Goal: Information Seeking & Learning: Learn about a topic

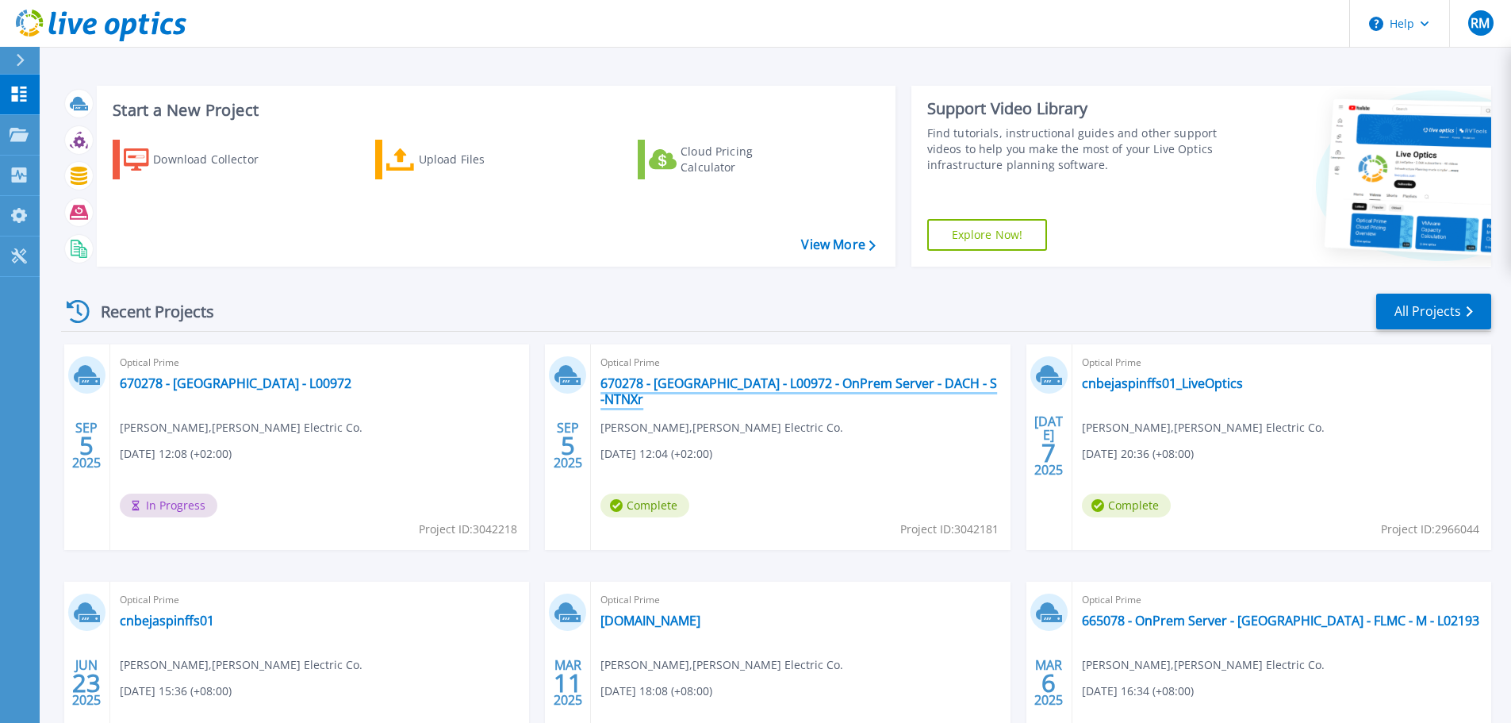
click at [781, 380] on link "670278 - Augsburg - L00972 - OnPrem Server - DACH - S -NTNXr" at bounding box center [800, 391] width 400 height 32
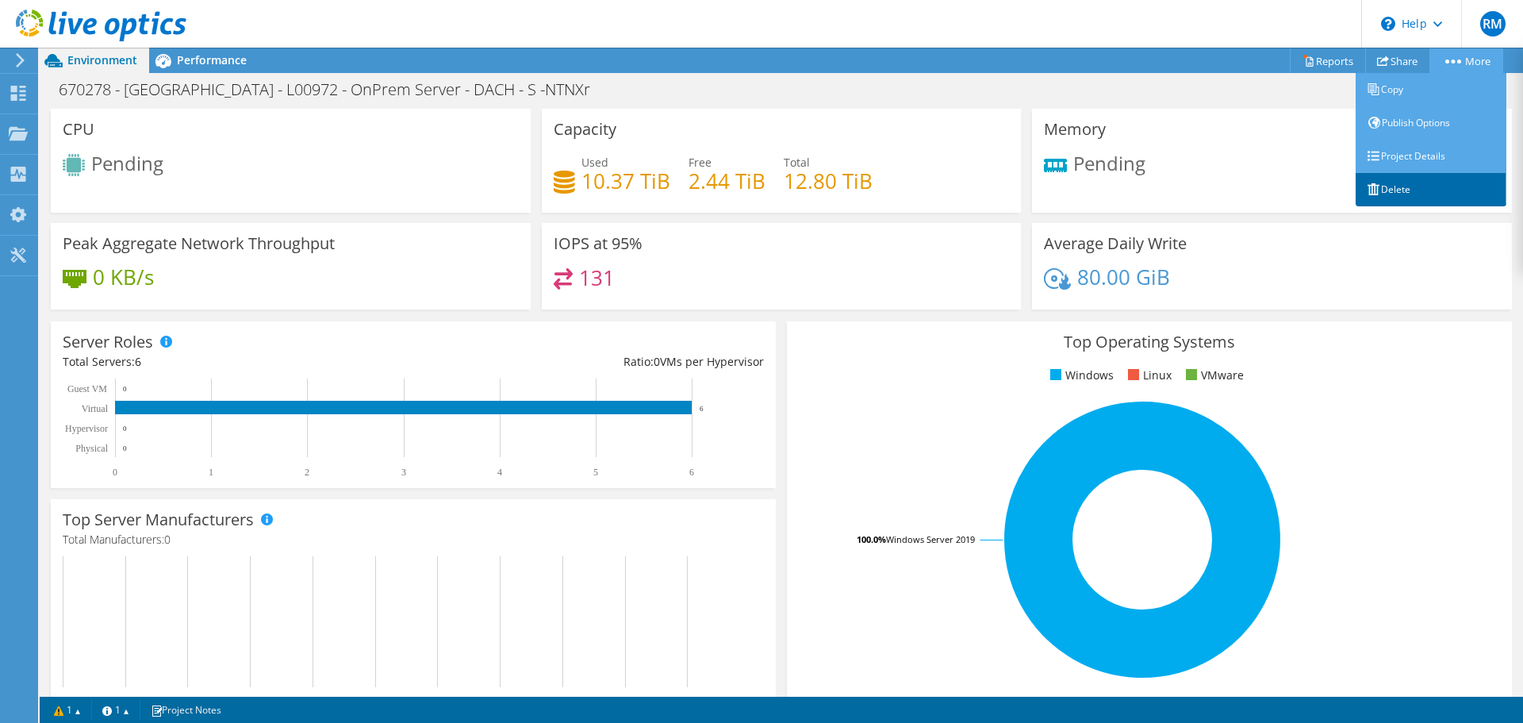
click at [1398, 184] on link "Delete" at bounding box center [1430, 189] width 151 height 33
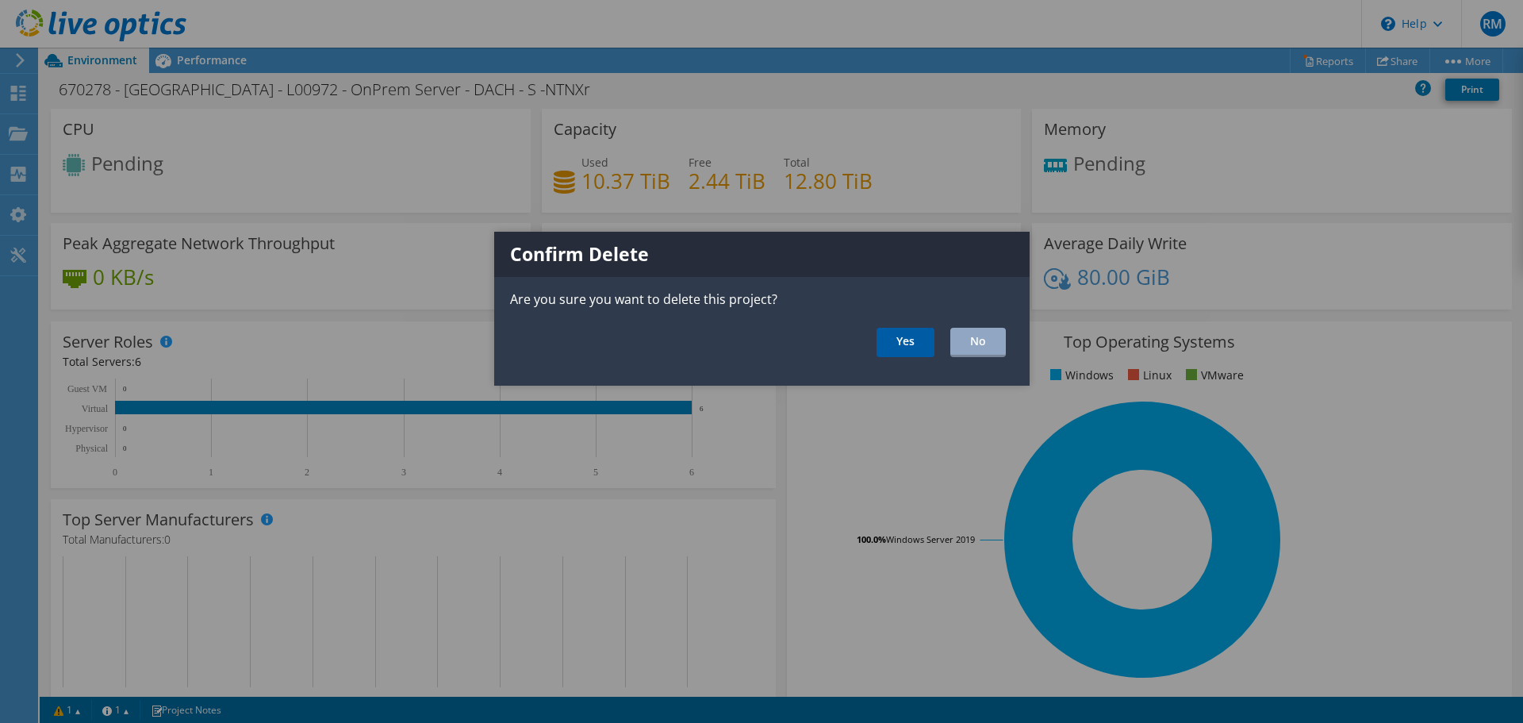
click at [917, 343] on link "Yes" at bounding box center [905, 342] width 58 height 29
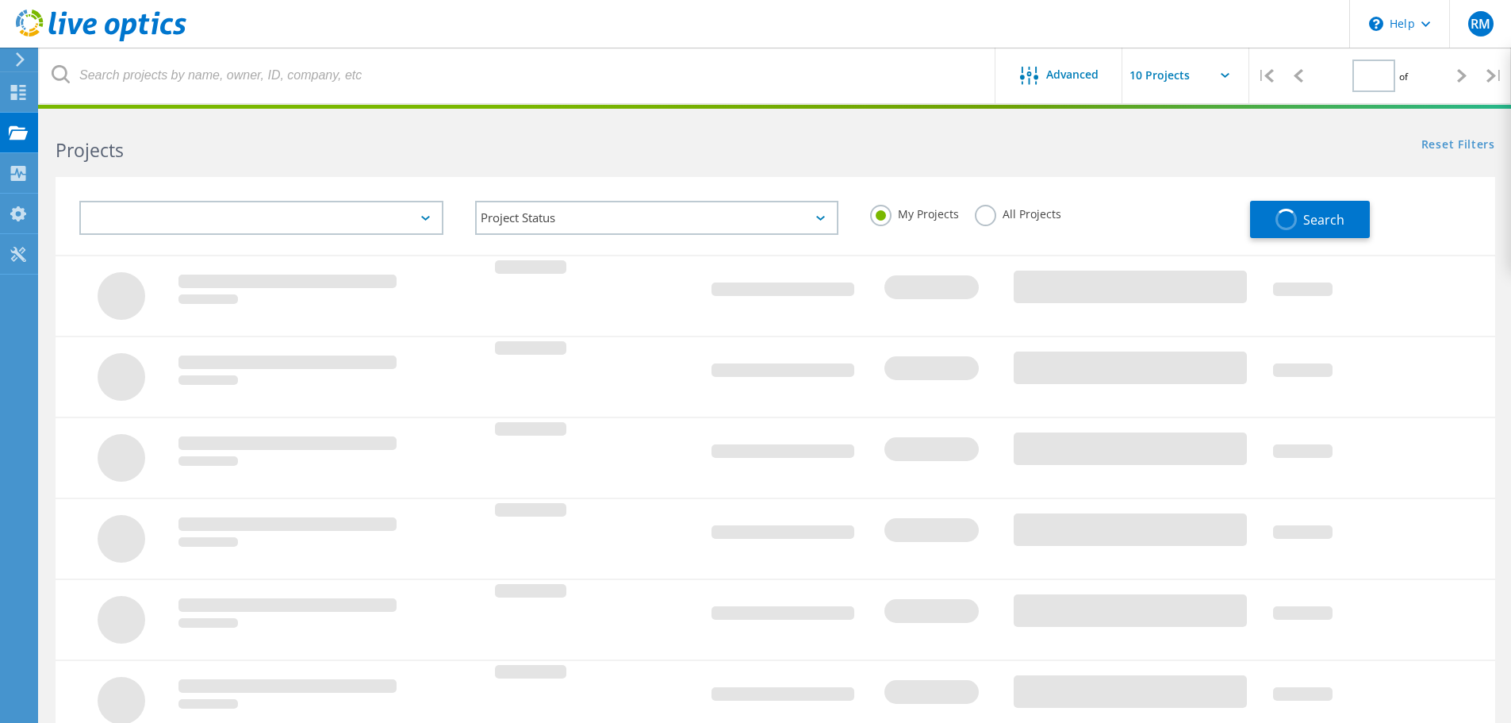
type input "1"
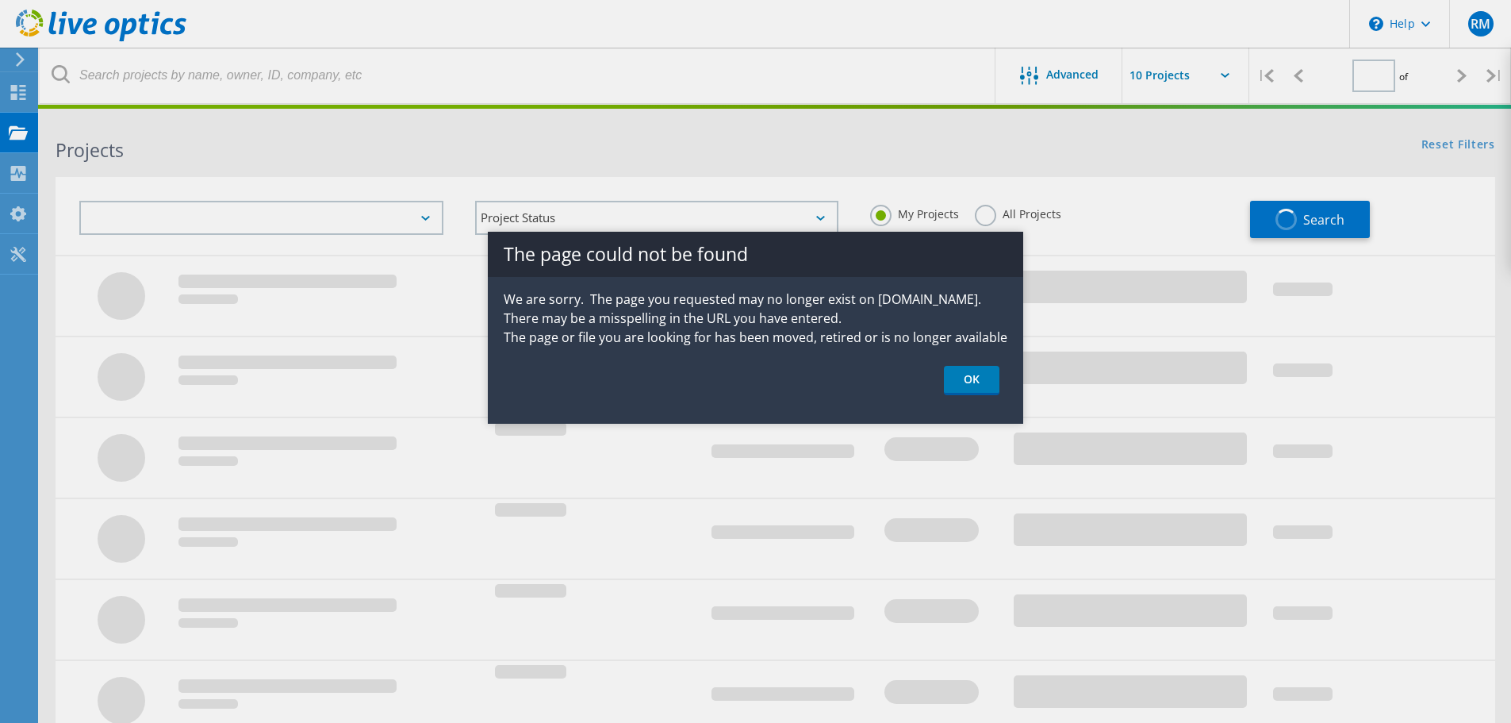
type input "1"
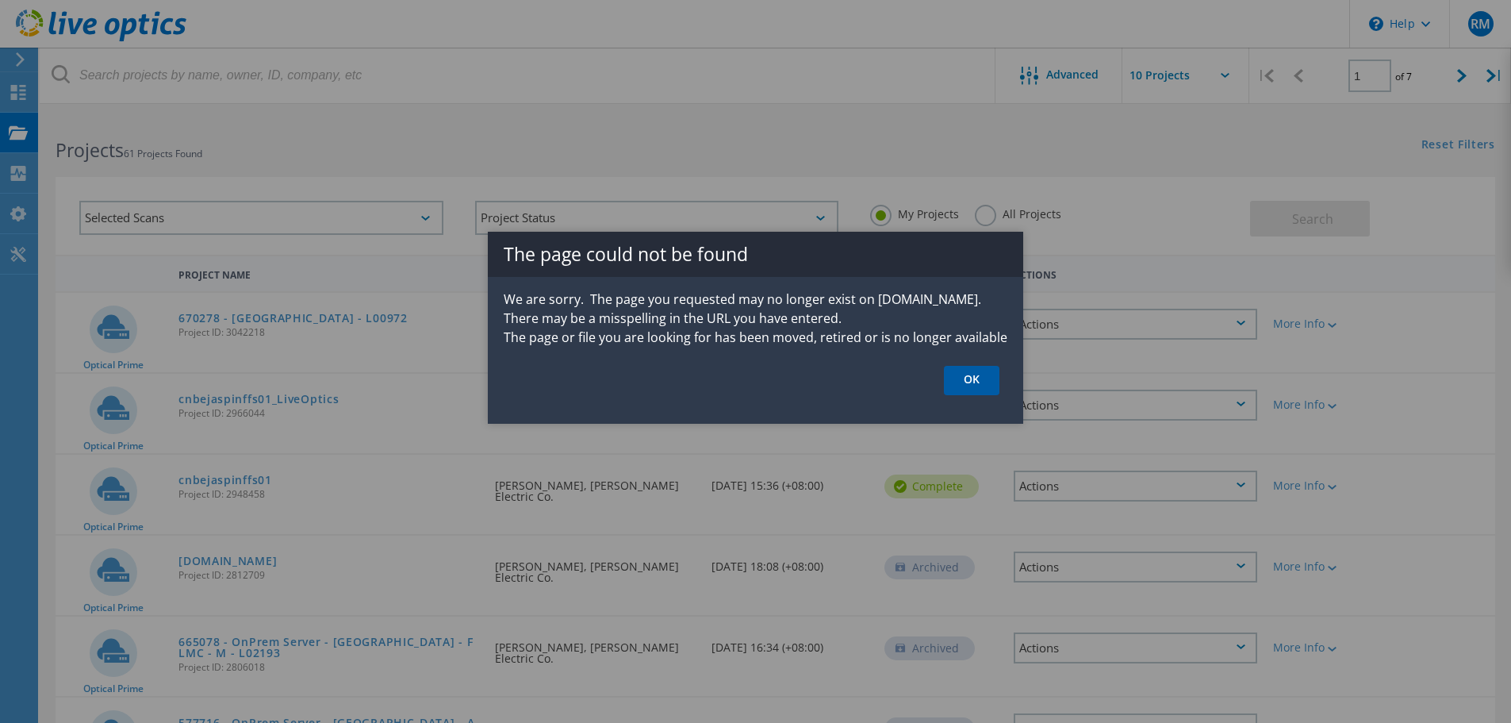
click at [991, 389] on link "OK" at bounding box center [972, 380] width 56 height 29
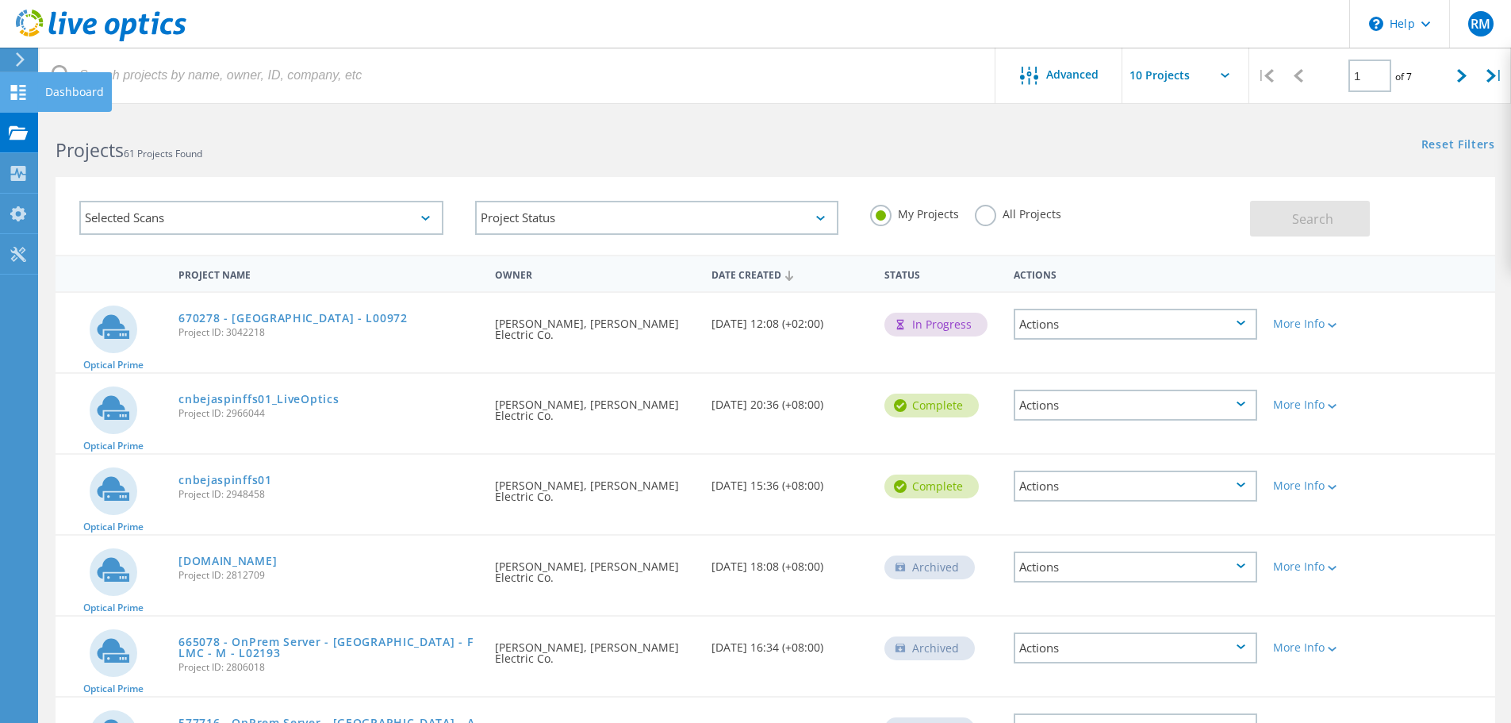
click at [20, 101] on div at bounding box center [18, 94] width 19 height 17
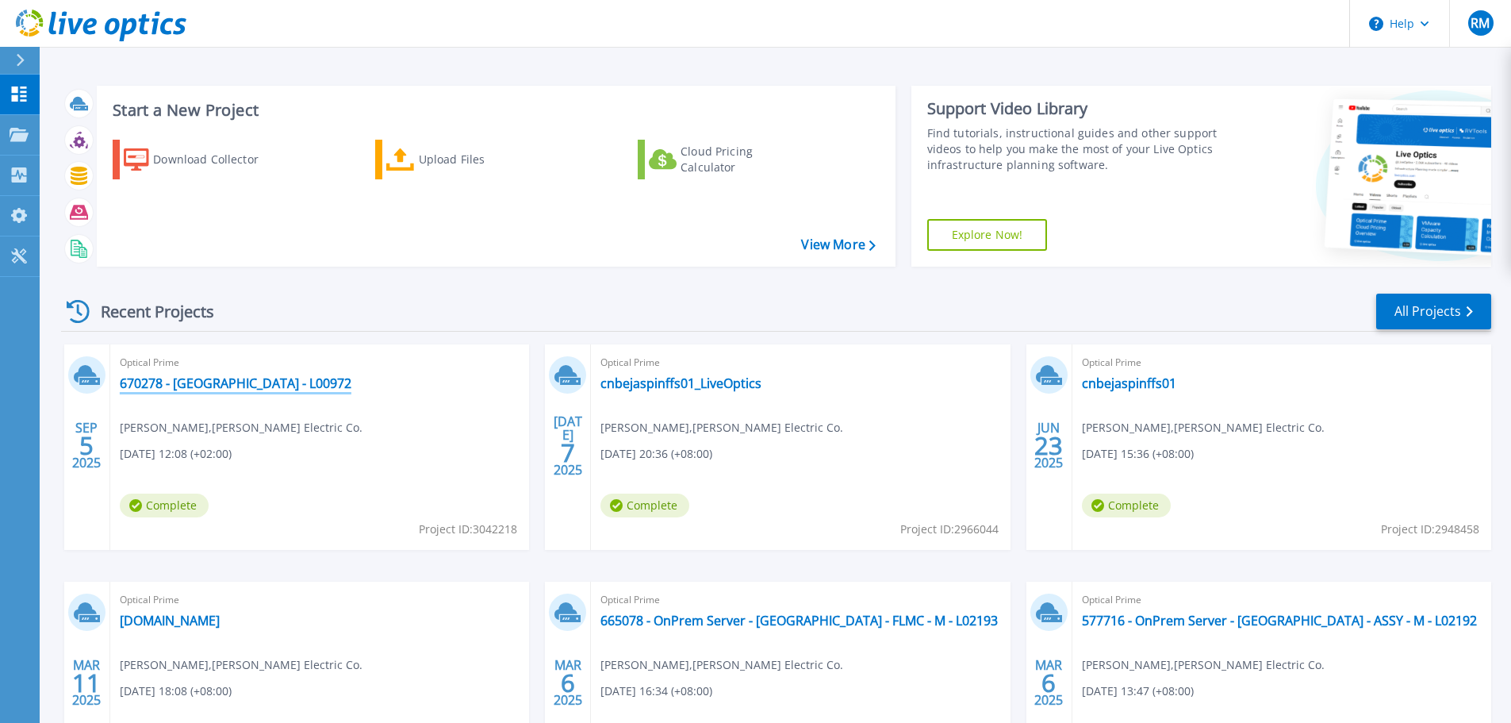
click at [251, 386] on link "670278 - [GEOGRAPHIC_DATA] - L00972" at bounding box center [236, 383] width 232 height 16
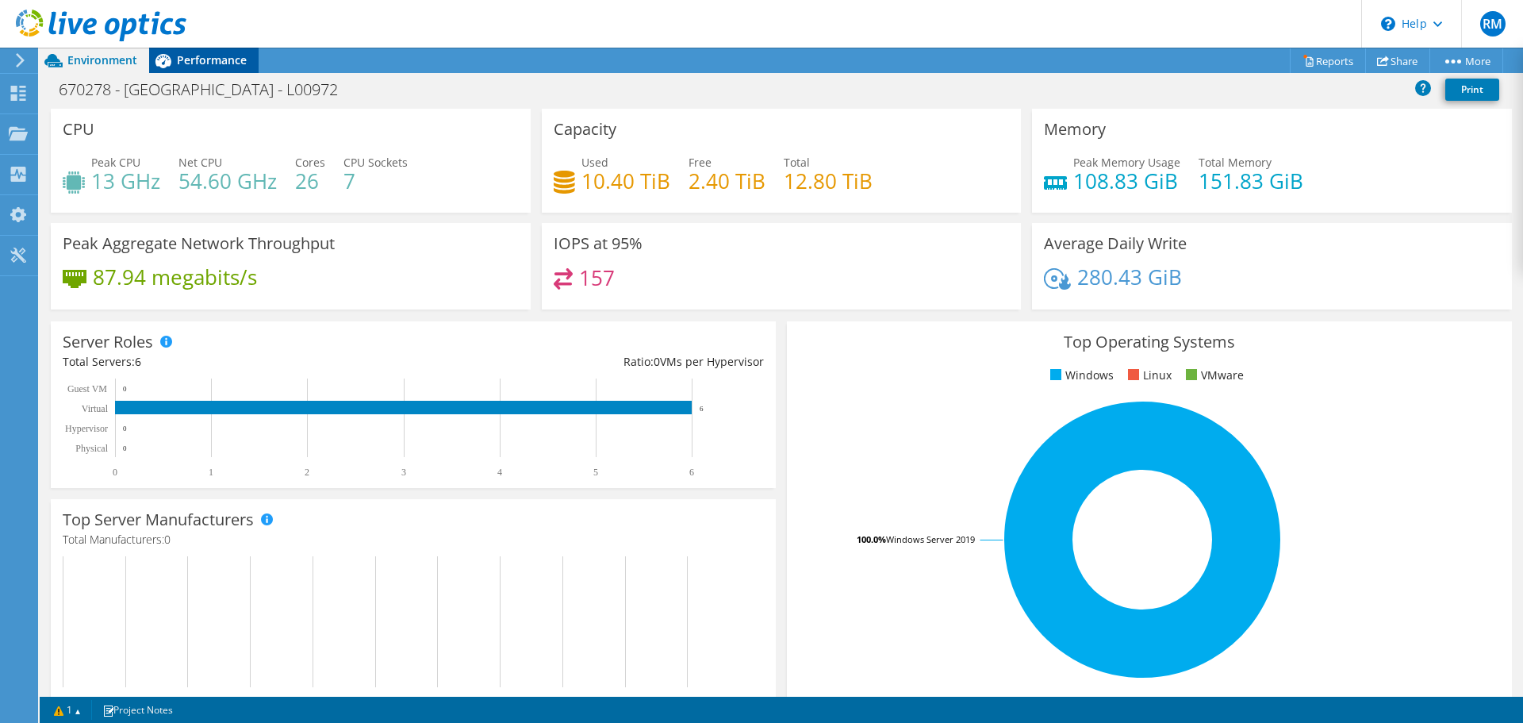
click at [220, 63] on span "Performance" at bounding box center [212, 59] width 70 height 15
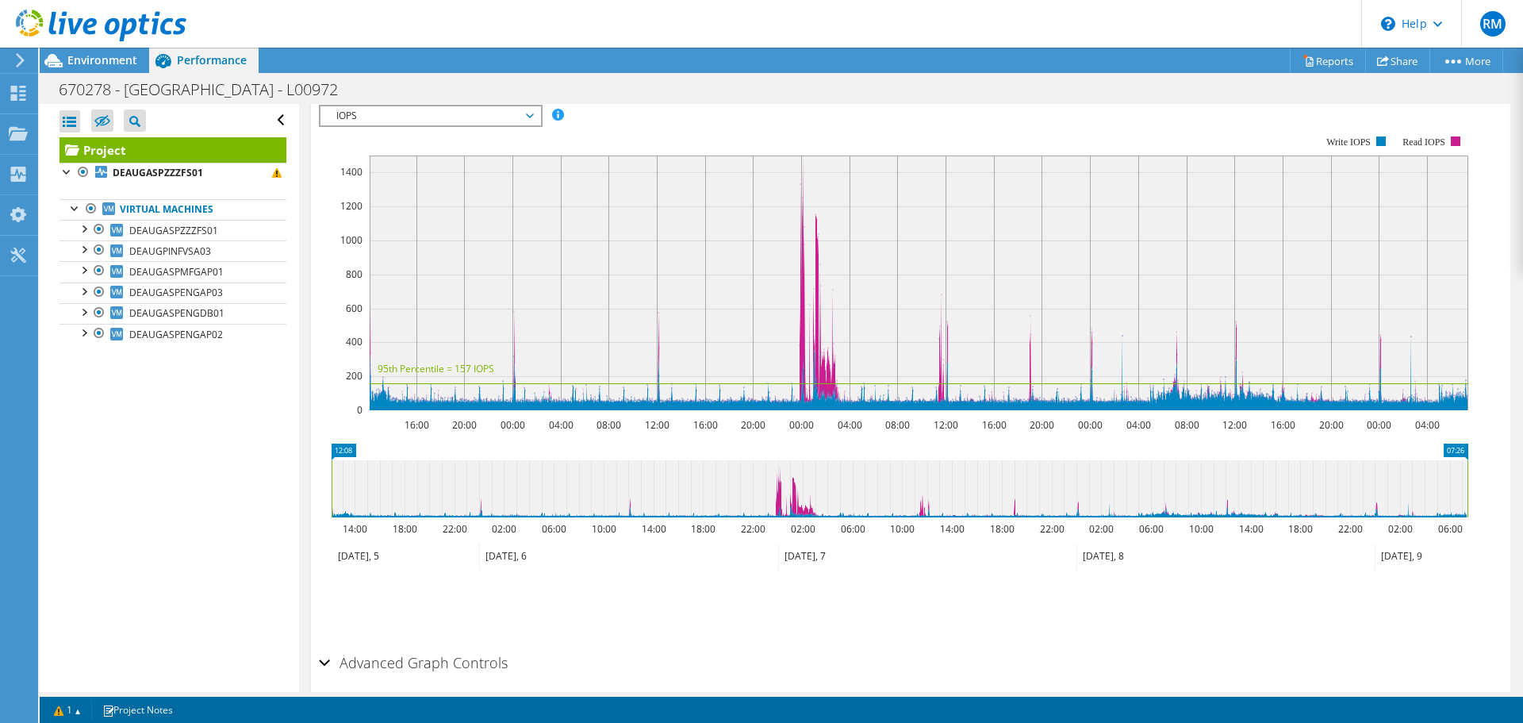
scroll to position [232, 0]
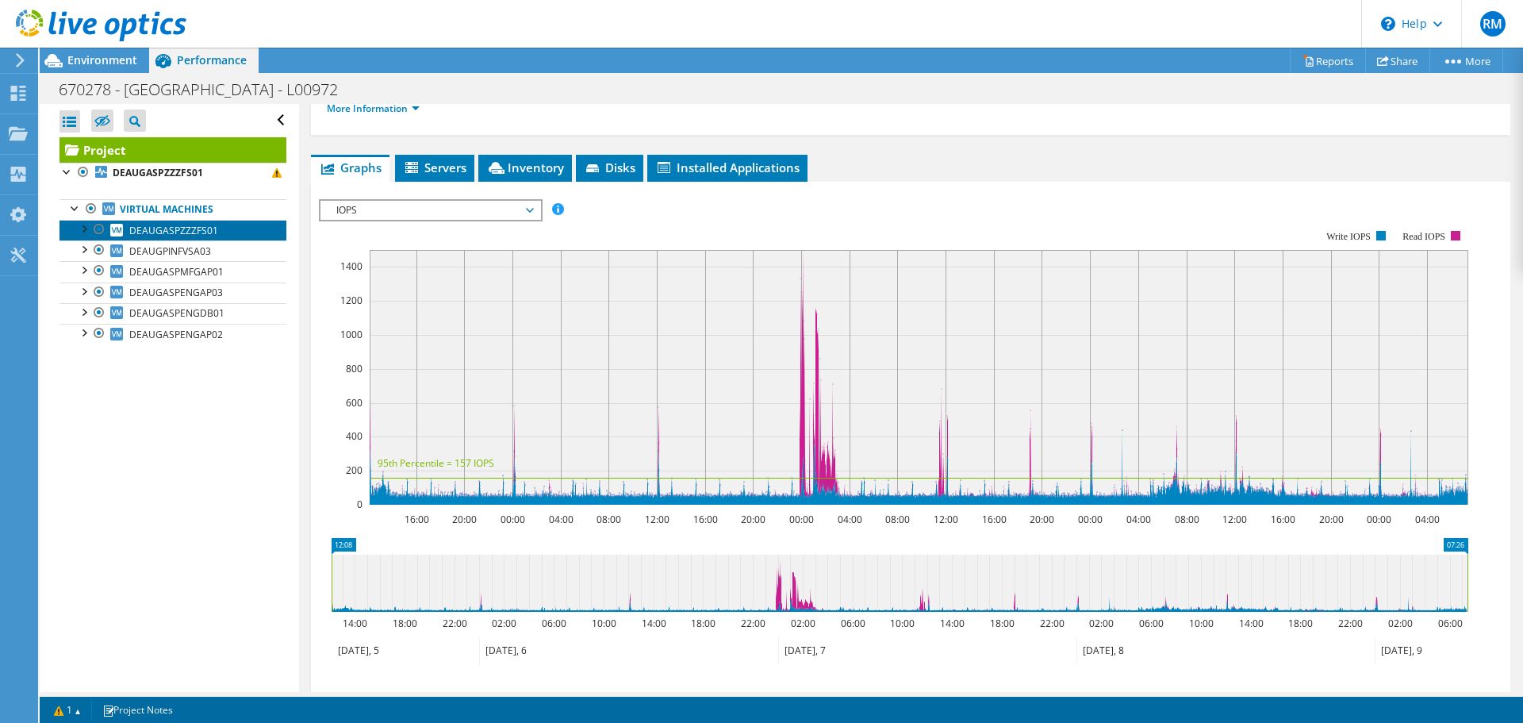
click at [185, 232] on span "DEAUGASPZZZFS01" at bounding box center [173, 230] width 89 height 13
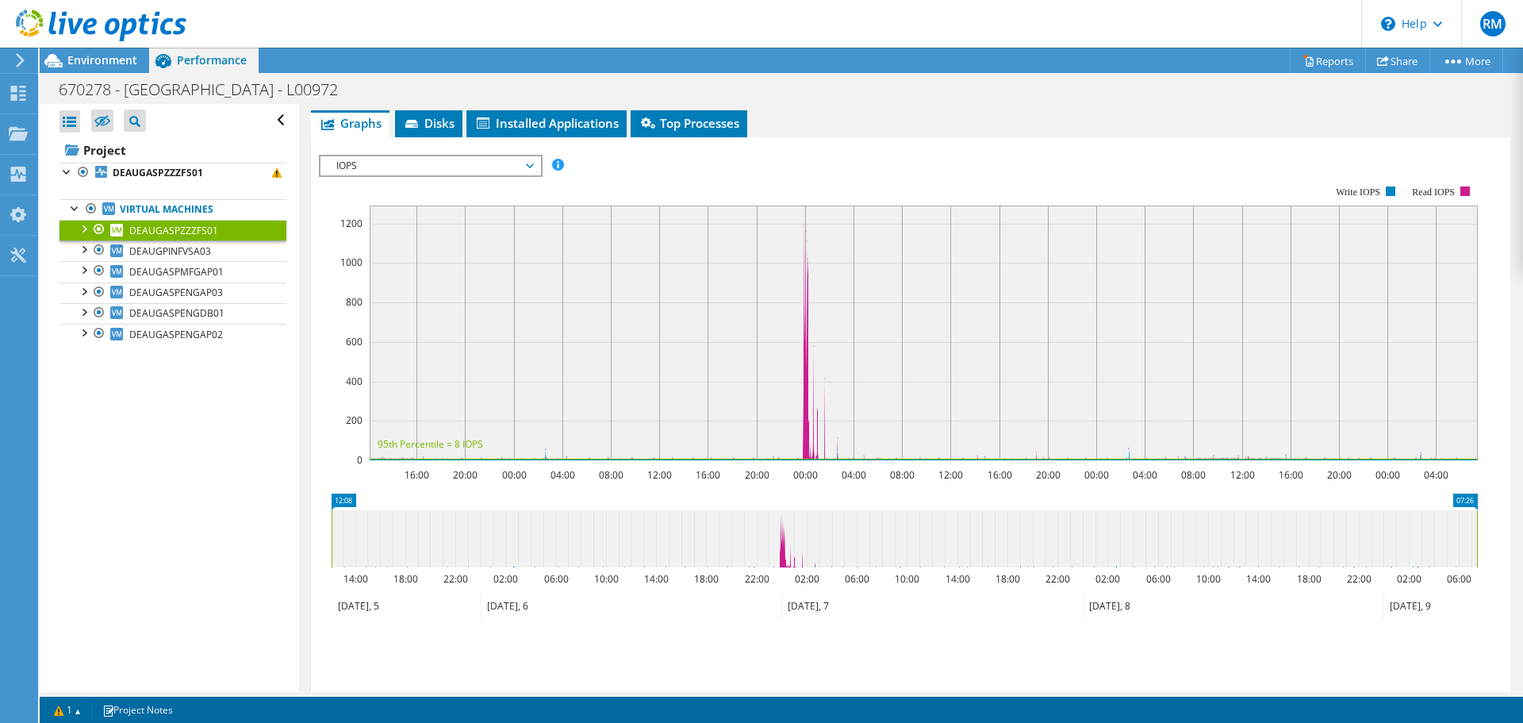
click at [531, 166] on span "IOPS" at bounding box center [430, 165] width 204 height 19
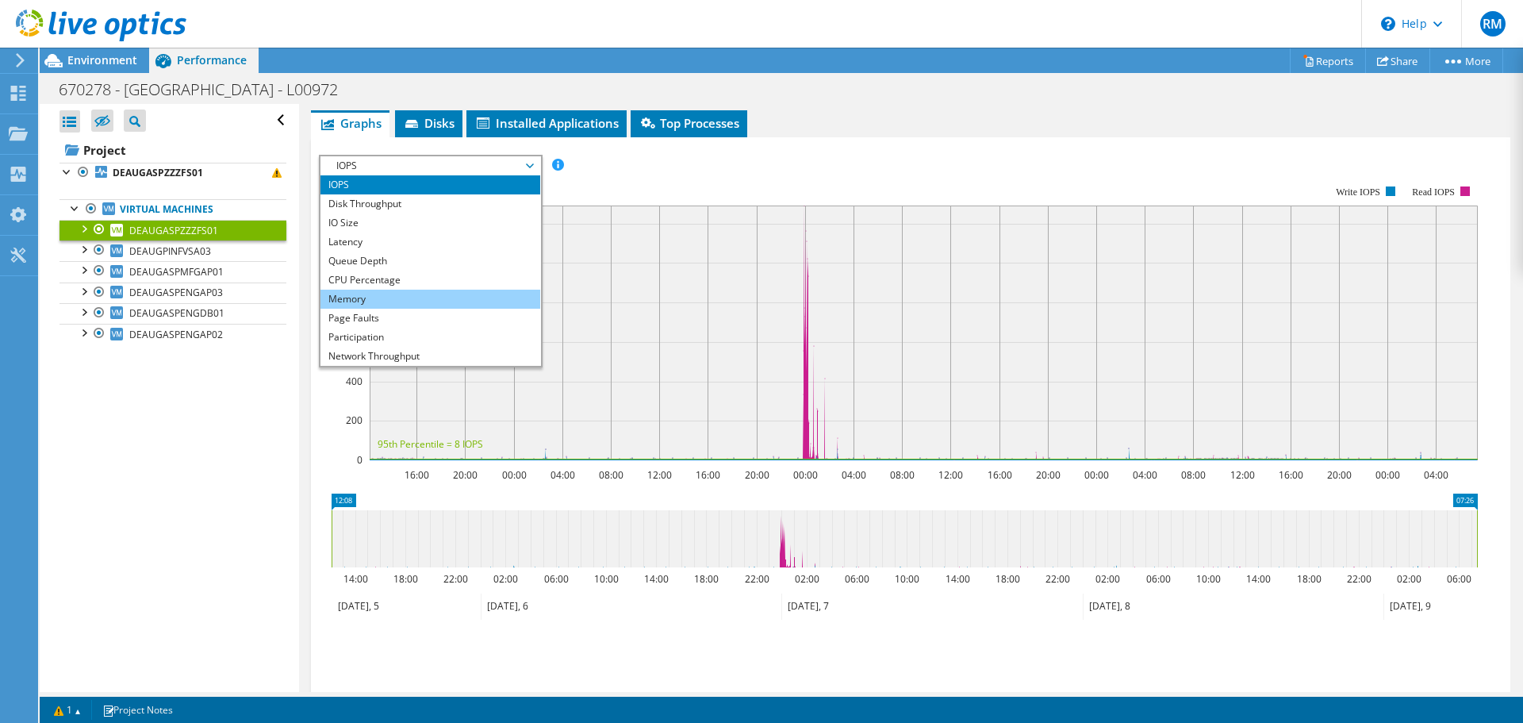
click at [355, 296] on li "Memory" at bounding box center [430, 298] width 220 height 19
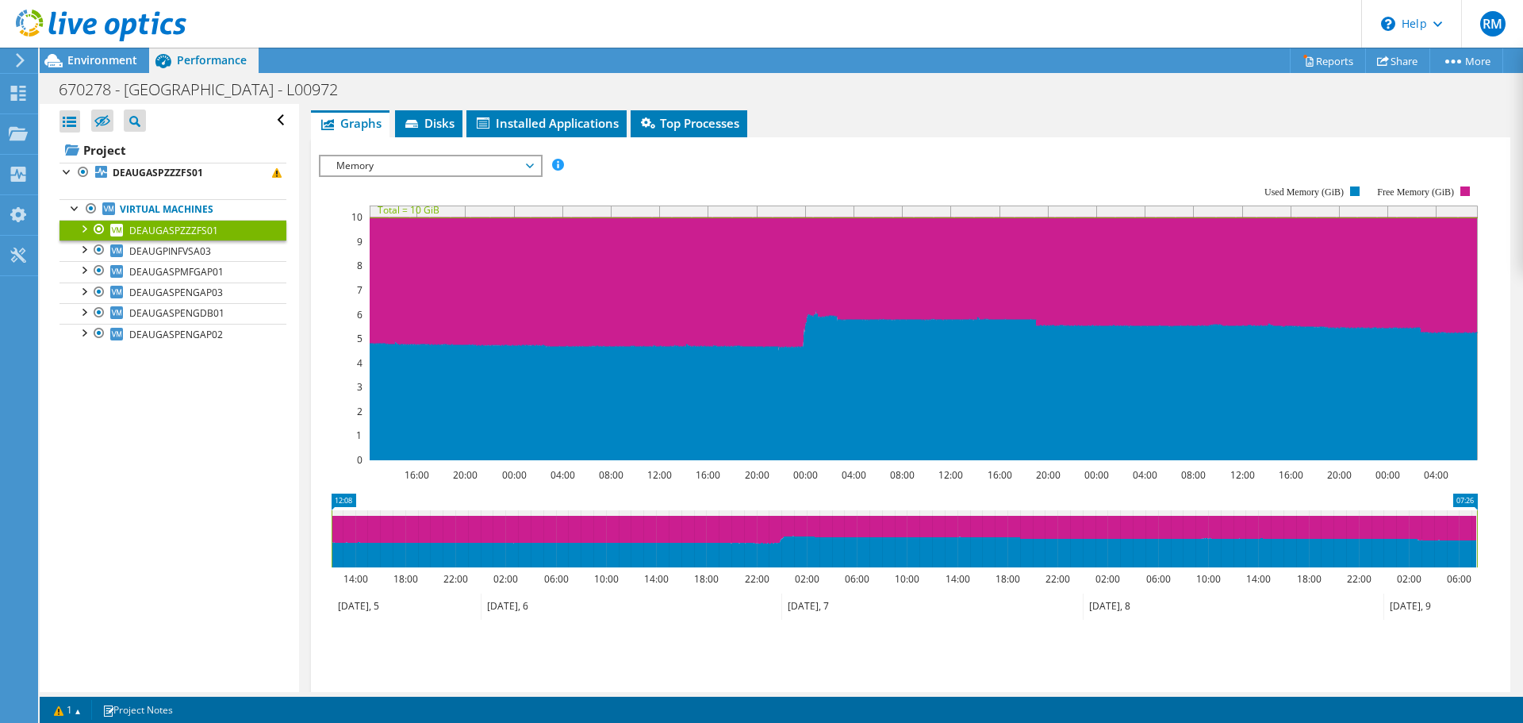
click at [527, 161] on span "Memory" at bounding box center [430, 165] width 204 height 19
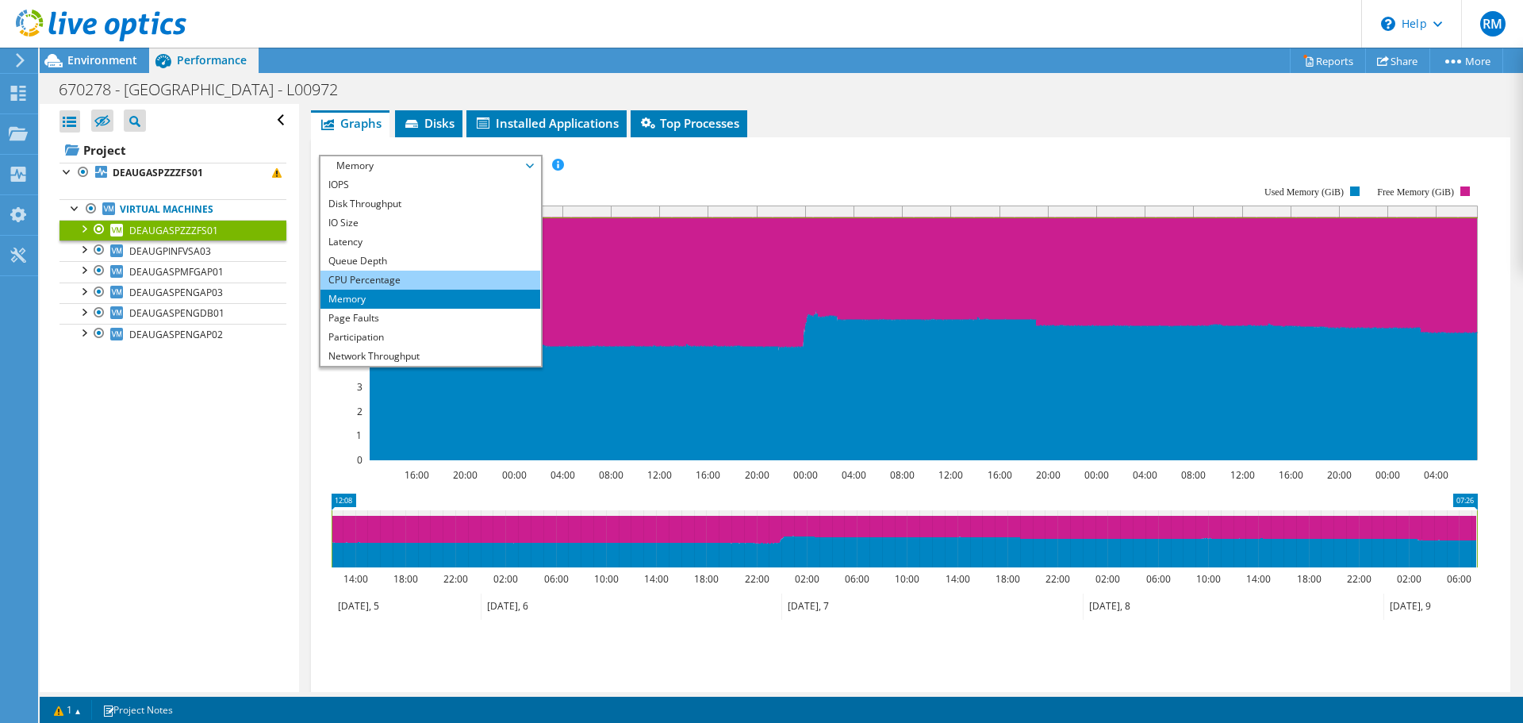
click at [355, 285] on li "CPU Percentage" at bounding box center [430, 279] width 220 height 19
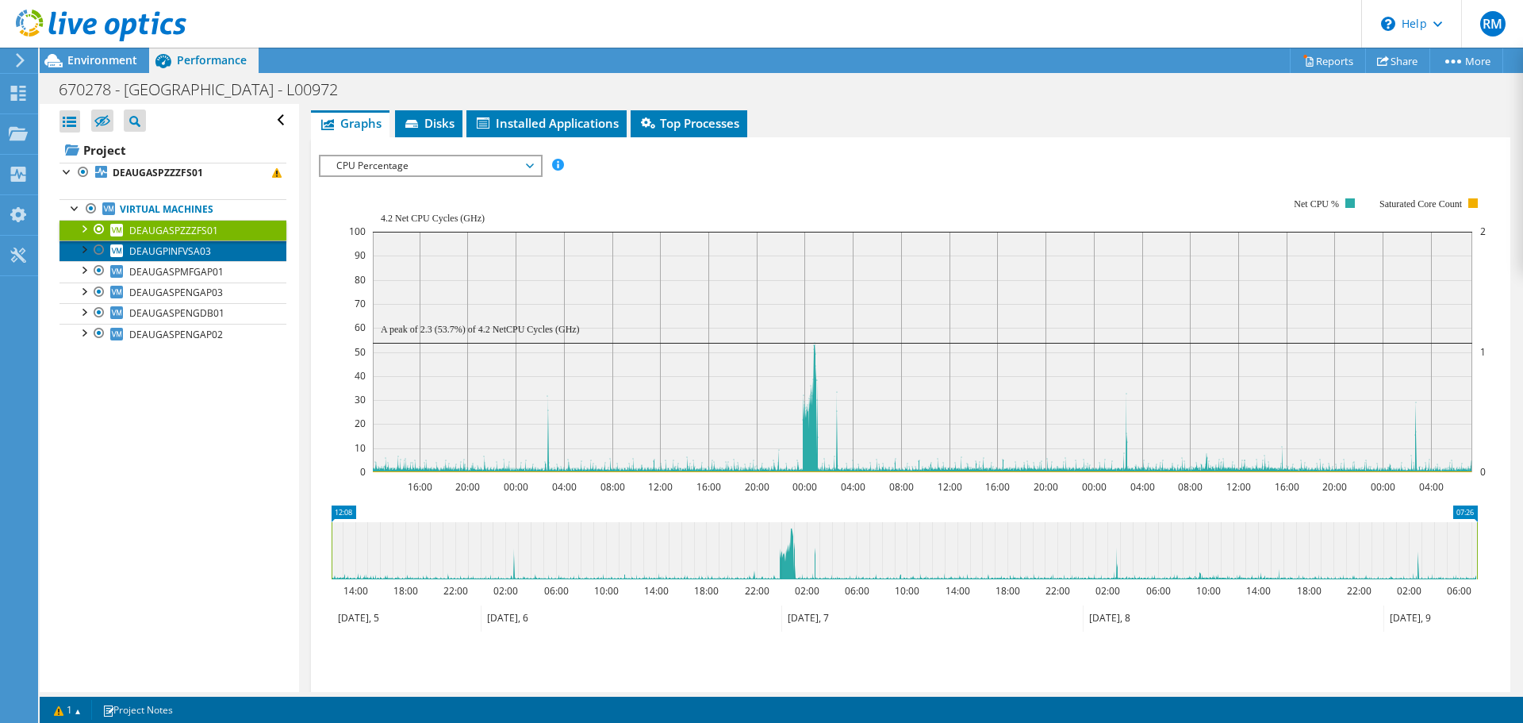
click at [170, 251] on span "DEAUGPINFVSA03" at bounding box center [170, 250] width 82 height 13
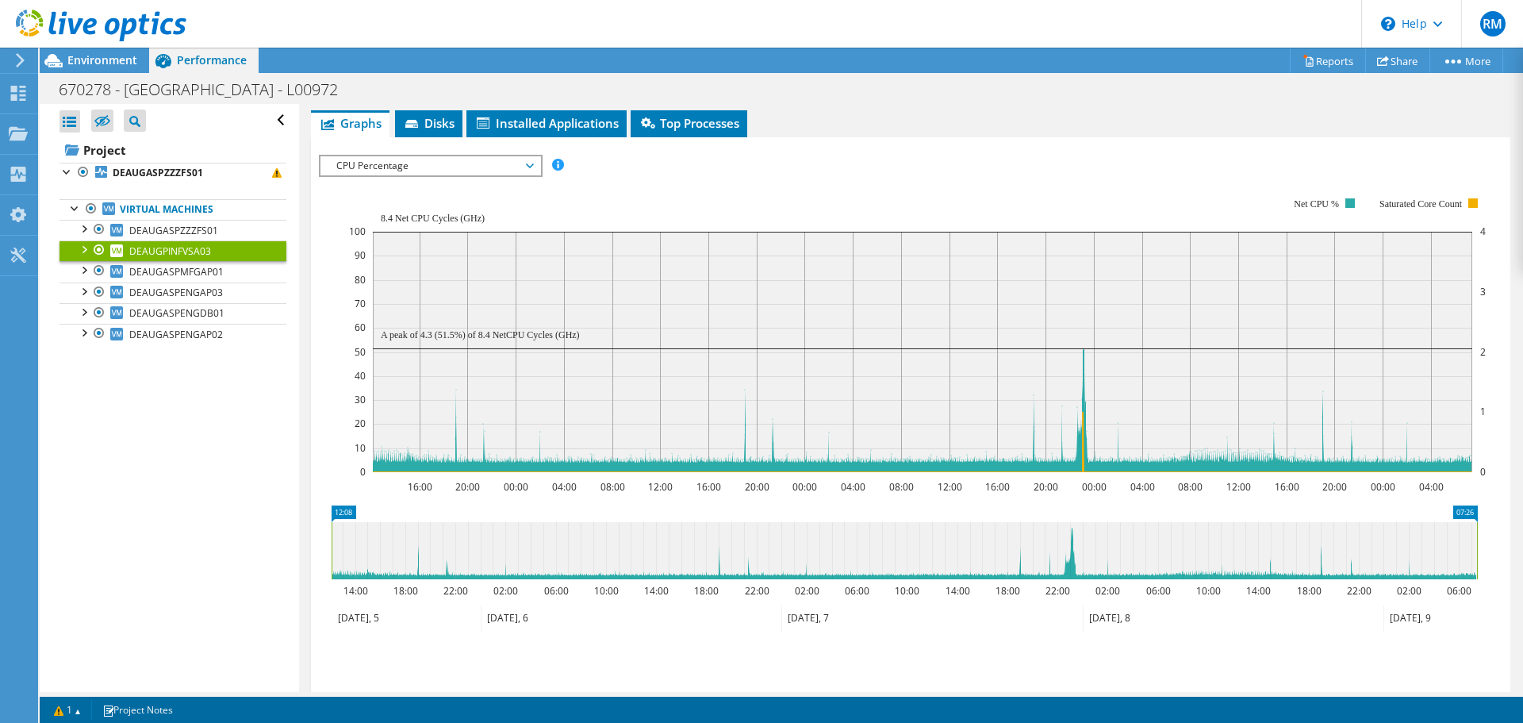
click at [532, 168] on span "CPU Percentage" at bounding box center [430, 165] width 204 height 19
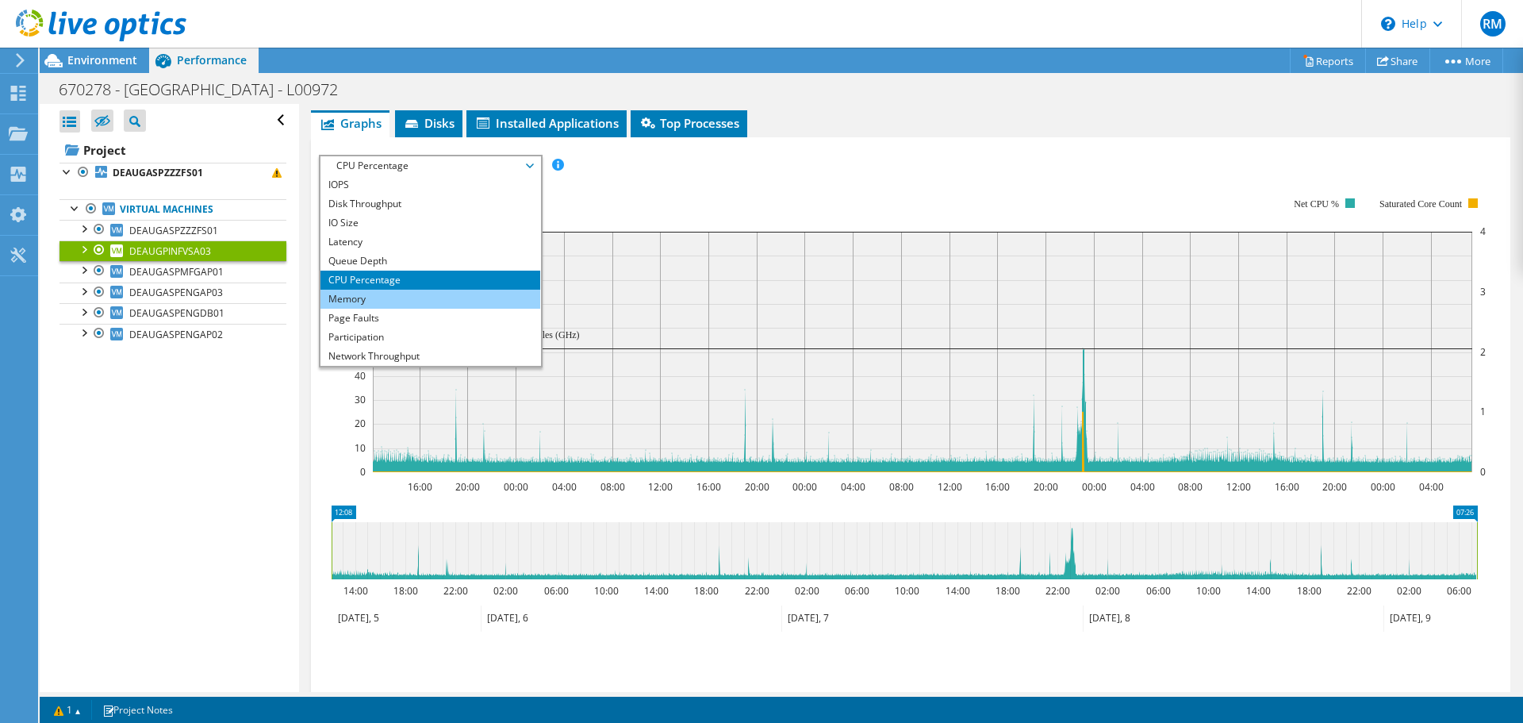
click at [359, 293] on li "Memory" at bounding box center [430, 298] width 220 height 19
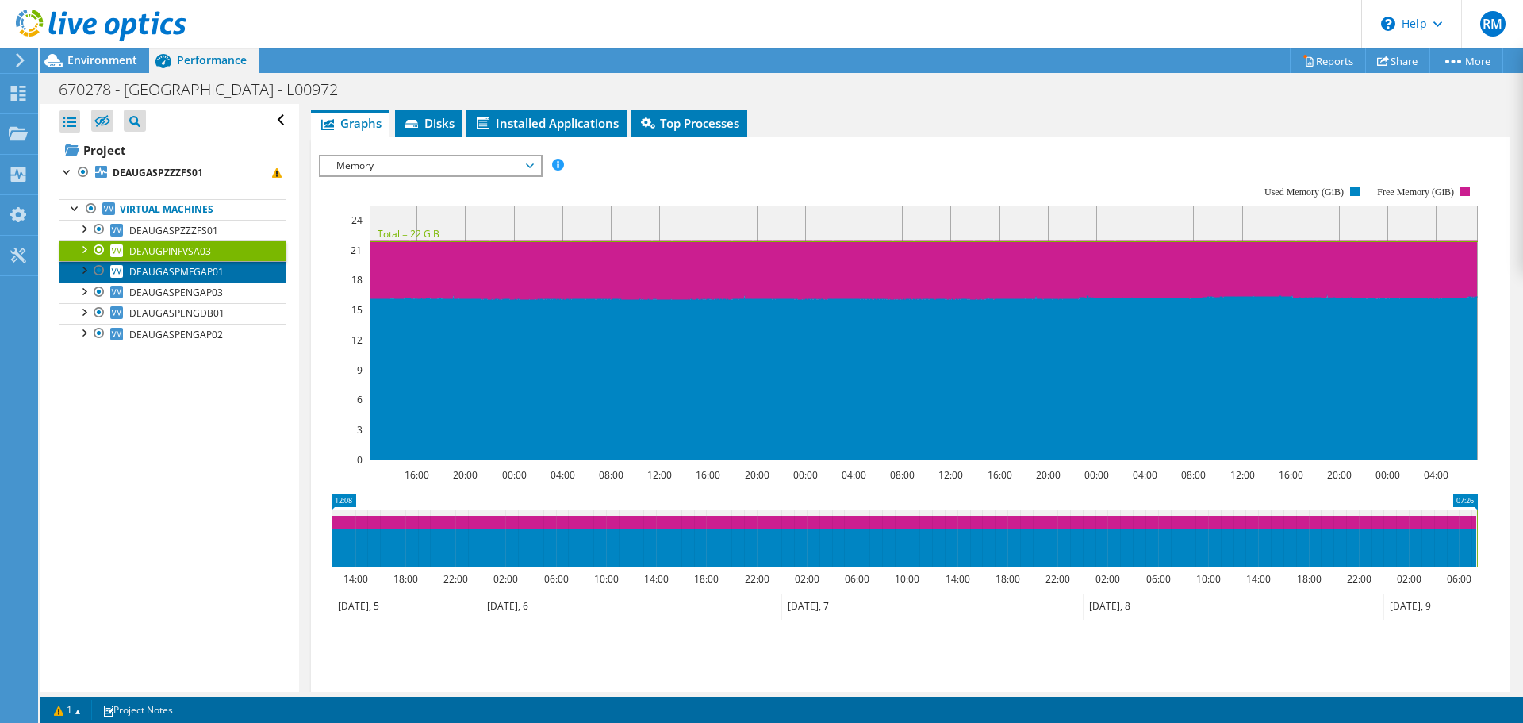
click at [185, 266] on span "DEAUGASPMFGAP01" at bounding box center [176, 271] width 94 height 13
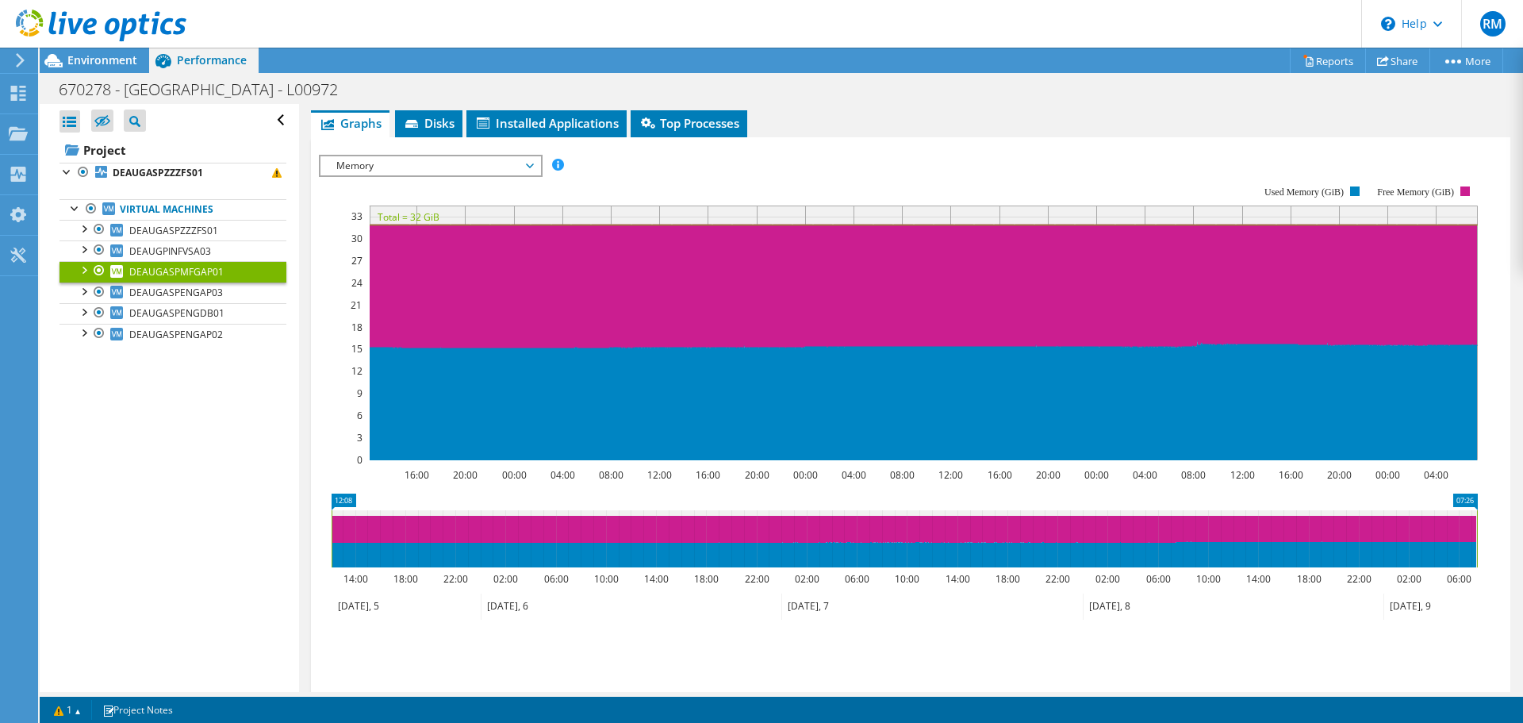
click at [530, 163] on span "Memory" at bounding box center [430, 165] width 204 height 19
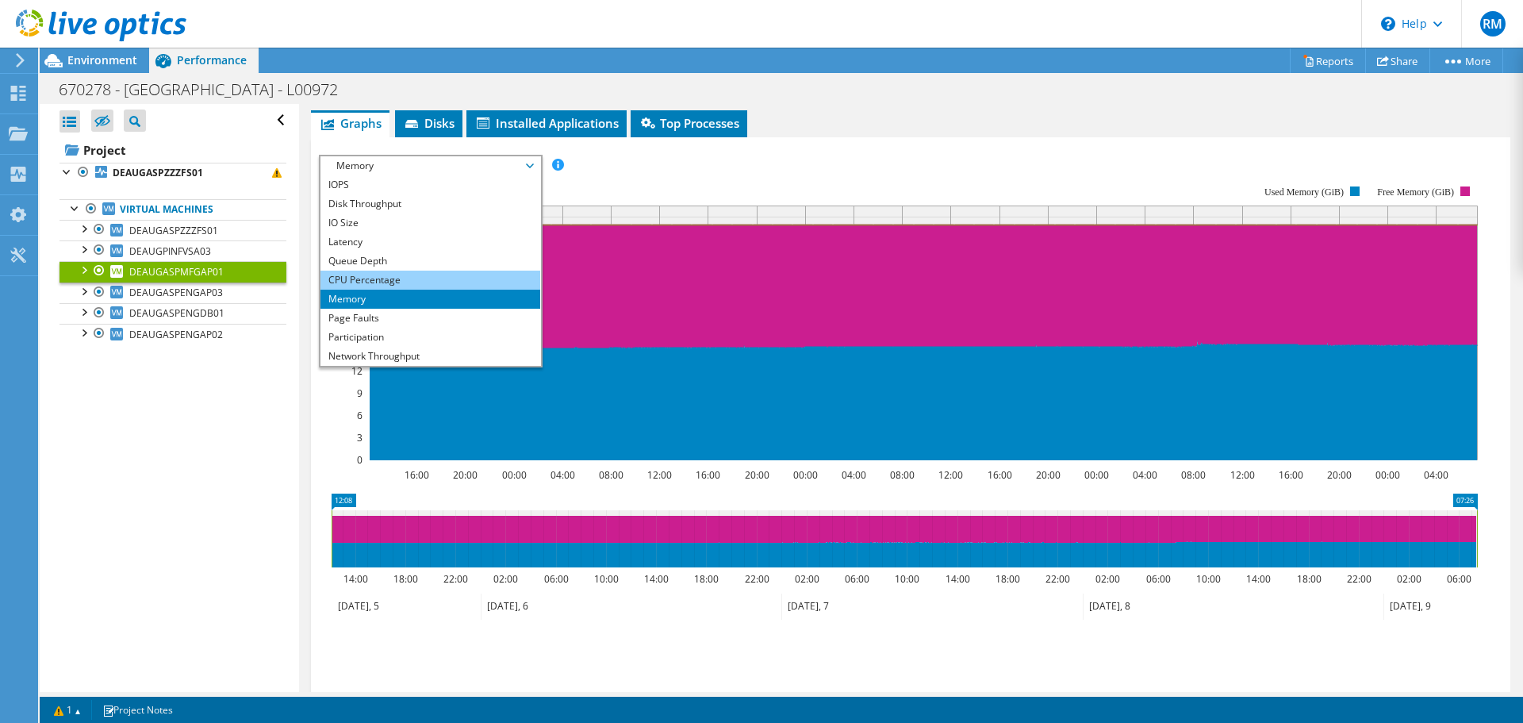
click at [374, 273] on li "CPU Percentage" at bounding box center [430, 279] width 220 height 19
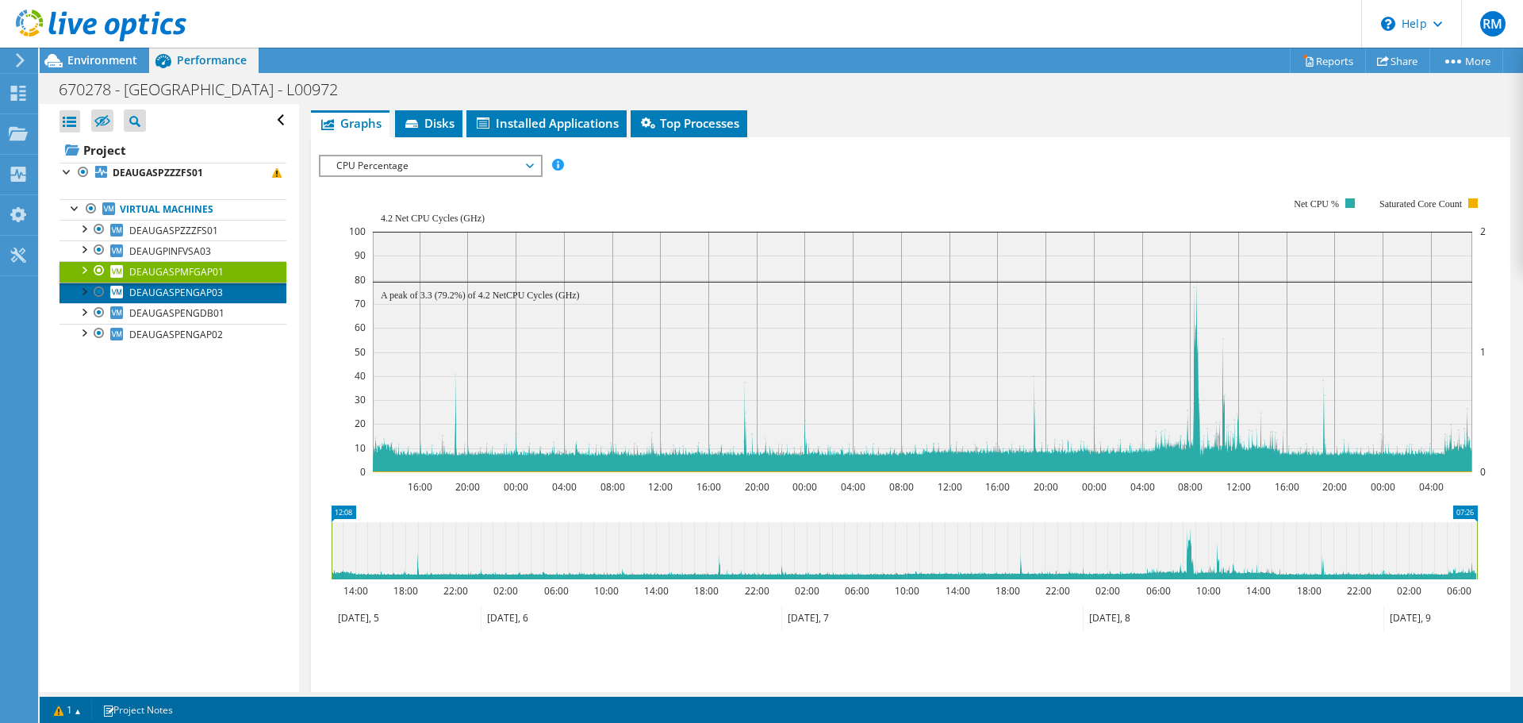
click at [186, 286] on span "DEAUGASPENGAP03" at bounding box center [176, 292] width 94 height 13
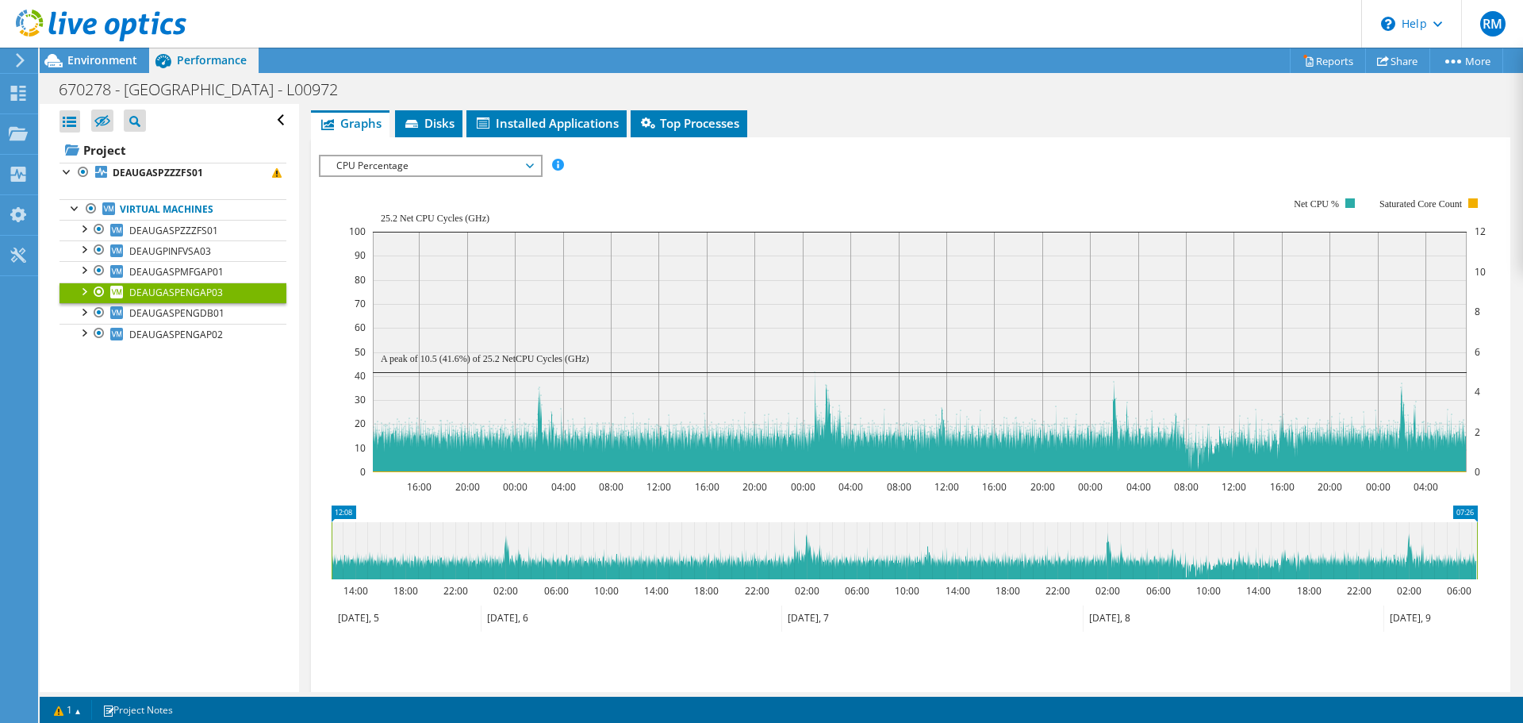
click at [527, 169] on span "CPU Percentage" at bounding box center [430, 165] width 204 height 19
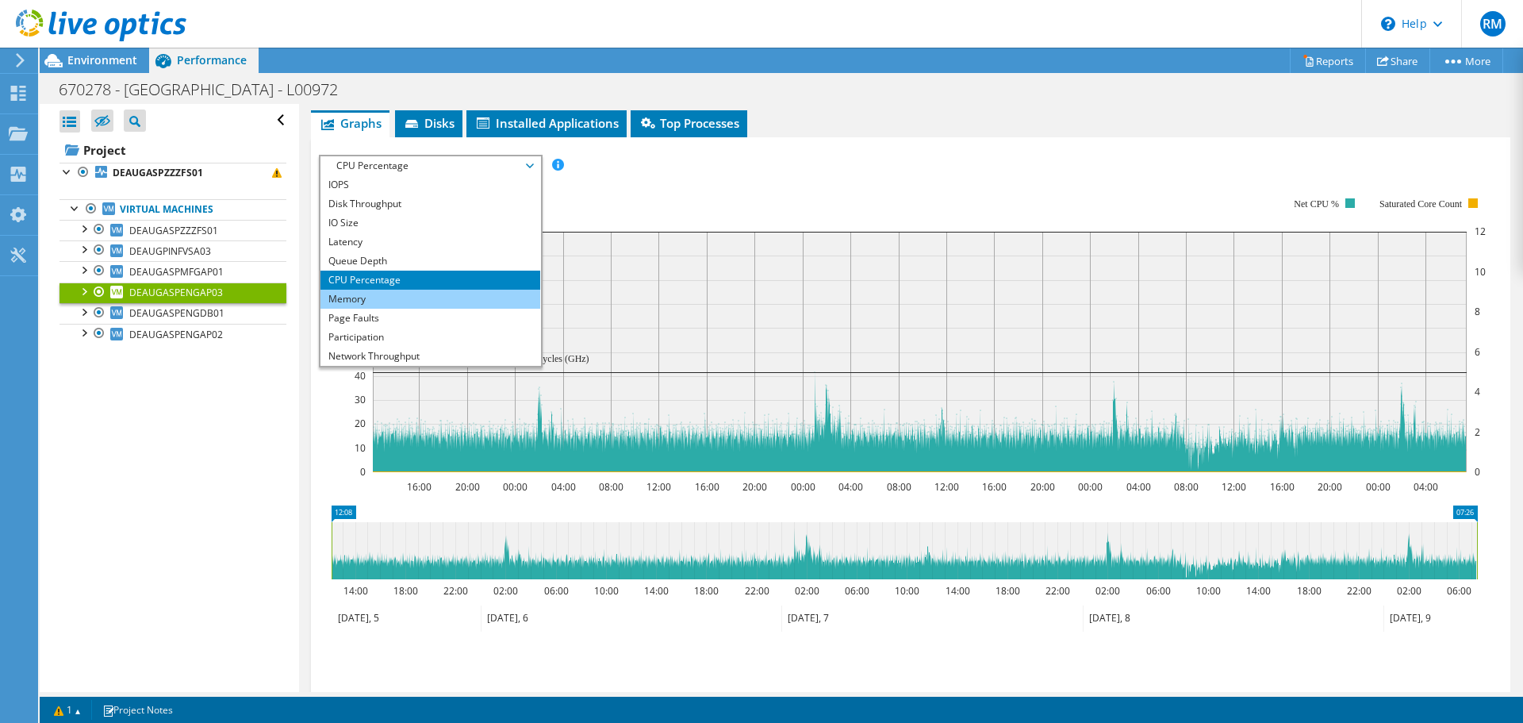
click at [351, 292] on li "Memory" at bounding box center [430, 298] width 220 height 19
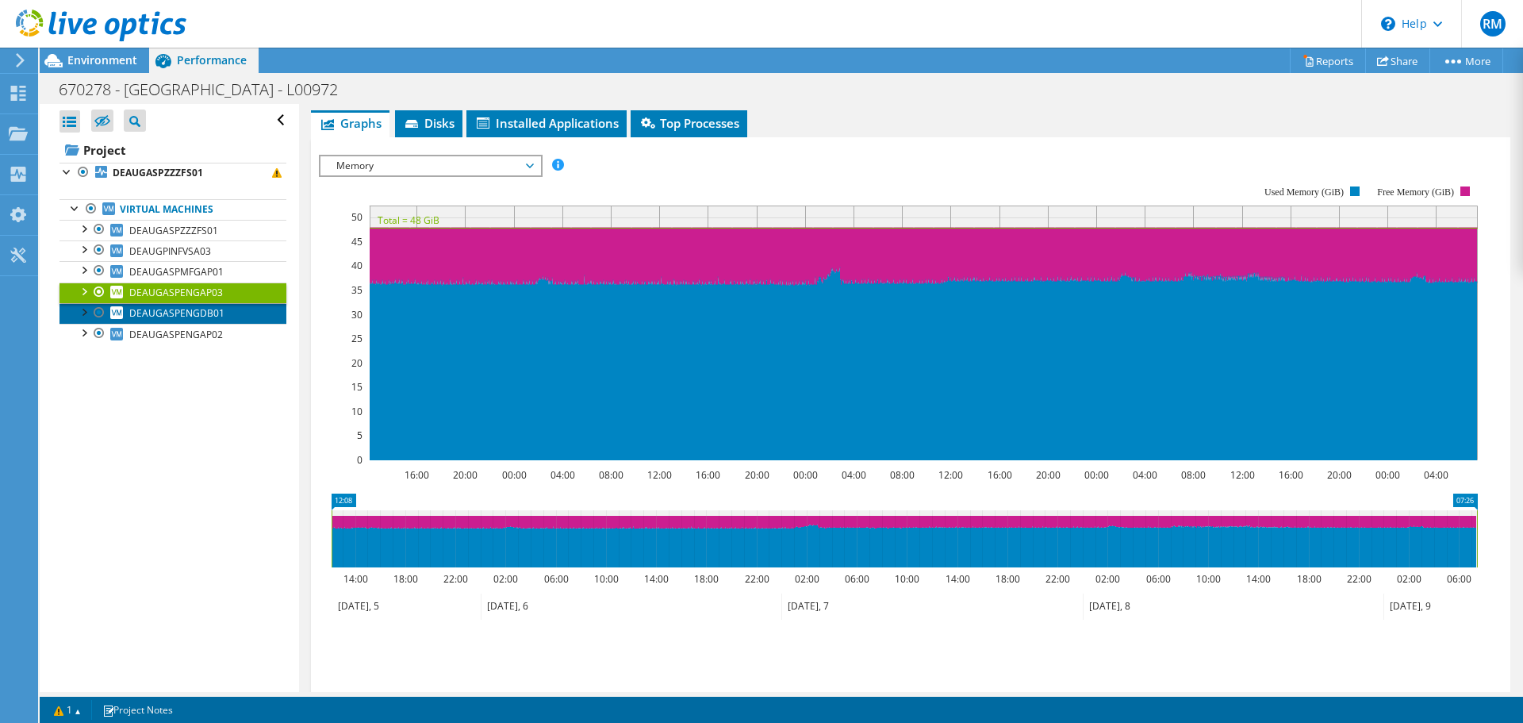
click at [207, 309] on span "DEAUGASPENGDB01" at bounding box center [176, 312] width 95 height 13
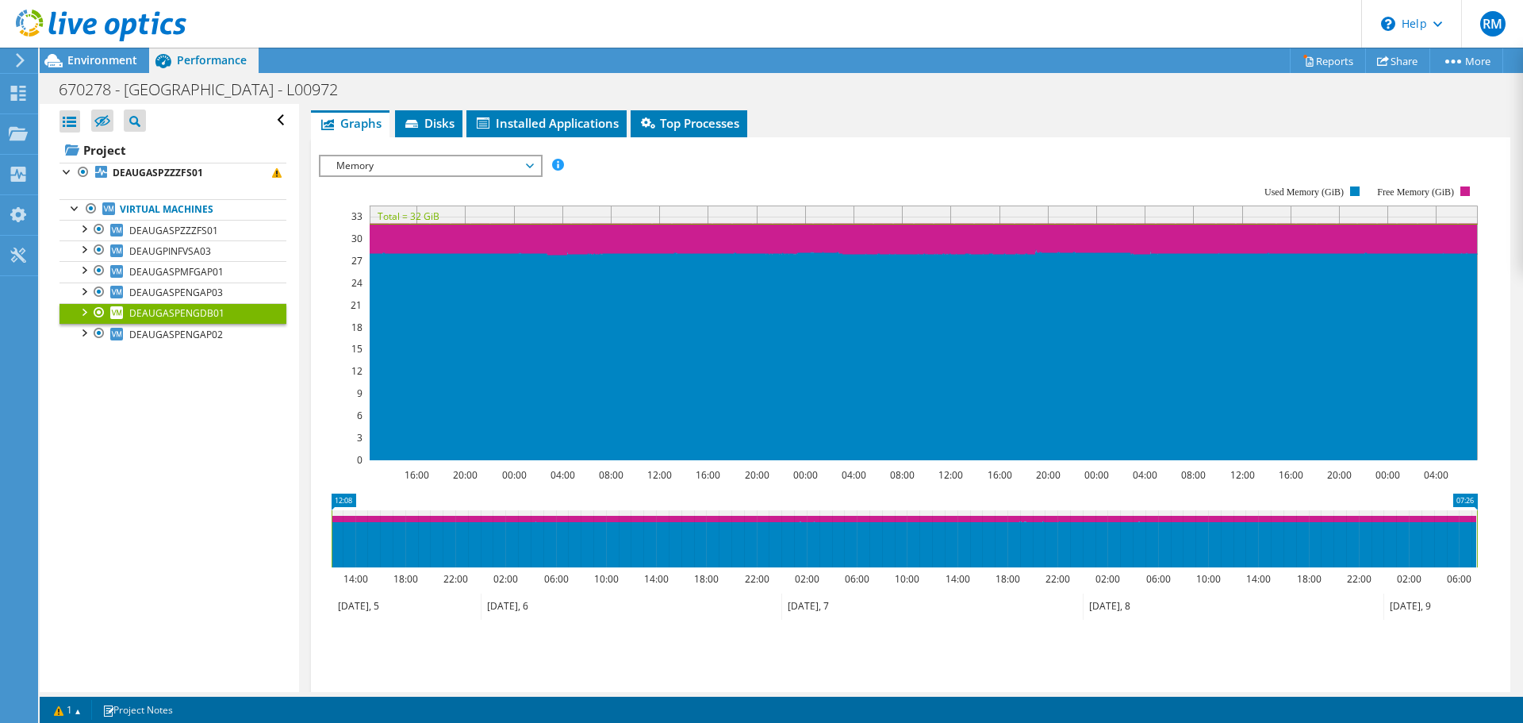
click at [536, 163] on span "Memory" at bounding box center [430, 165] width 220 height 19
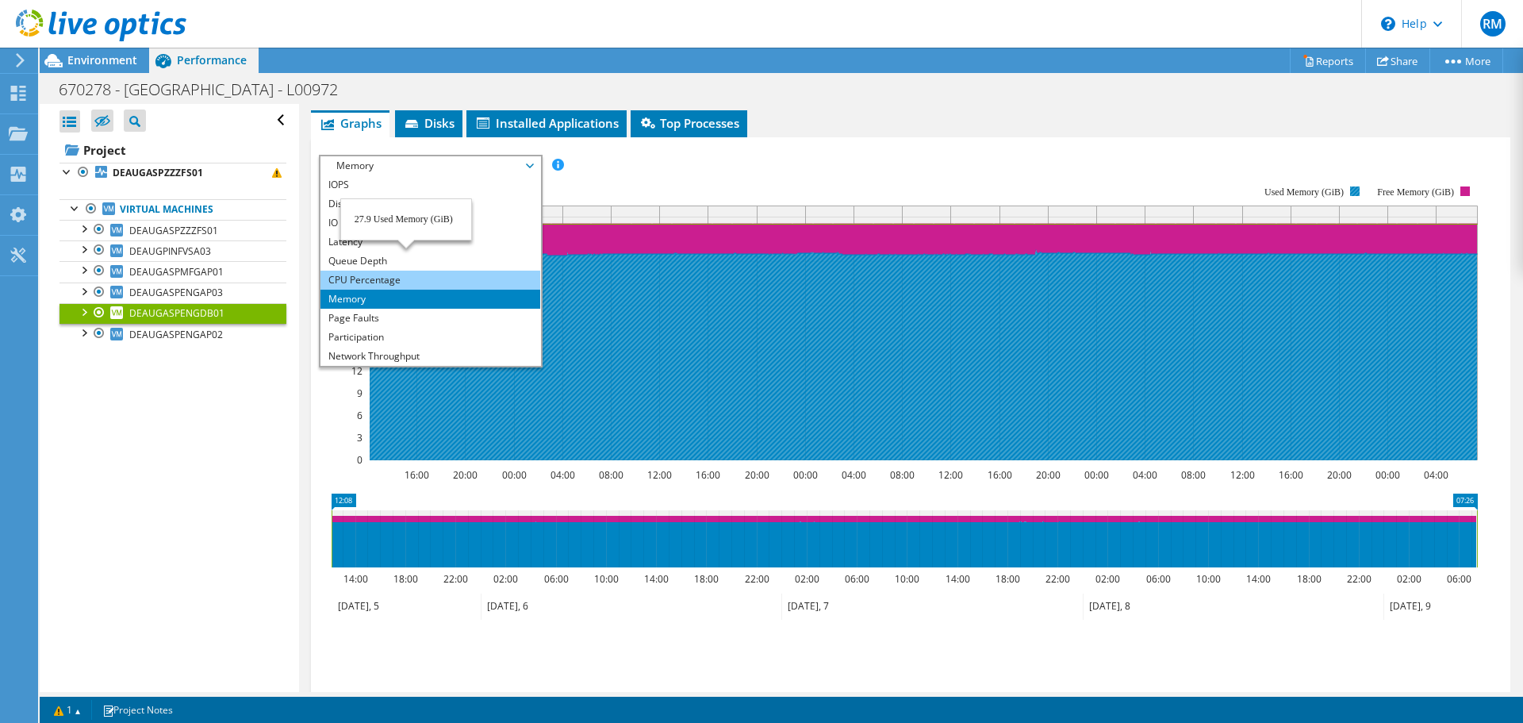
click at [388, 278] on li "CPU Percentage" at bounding box center [430, 279] width 220 height 19
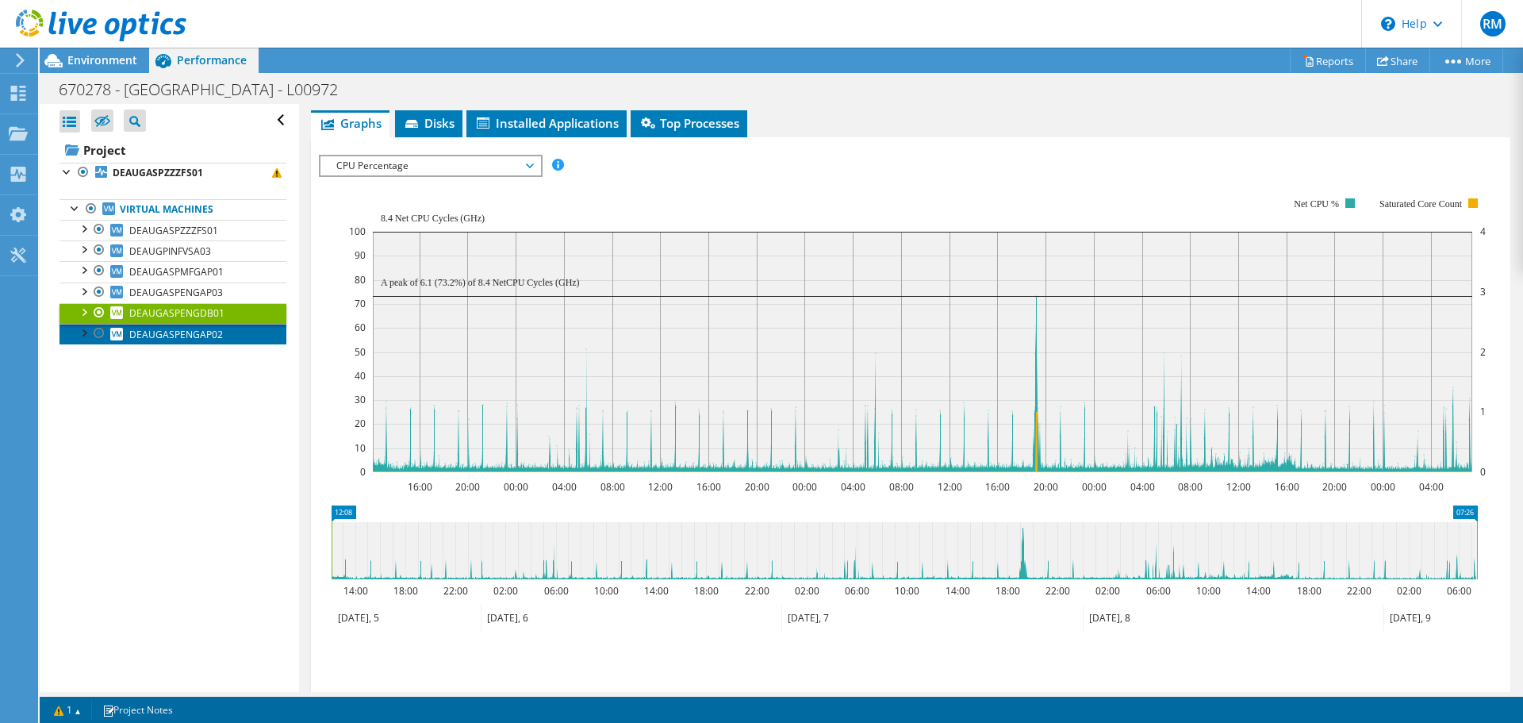
click at [177, 329] on span "DEAUGASPENGAP02" at bounding box center [176, 334] width 94 height 13
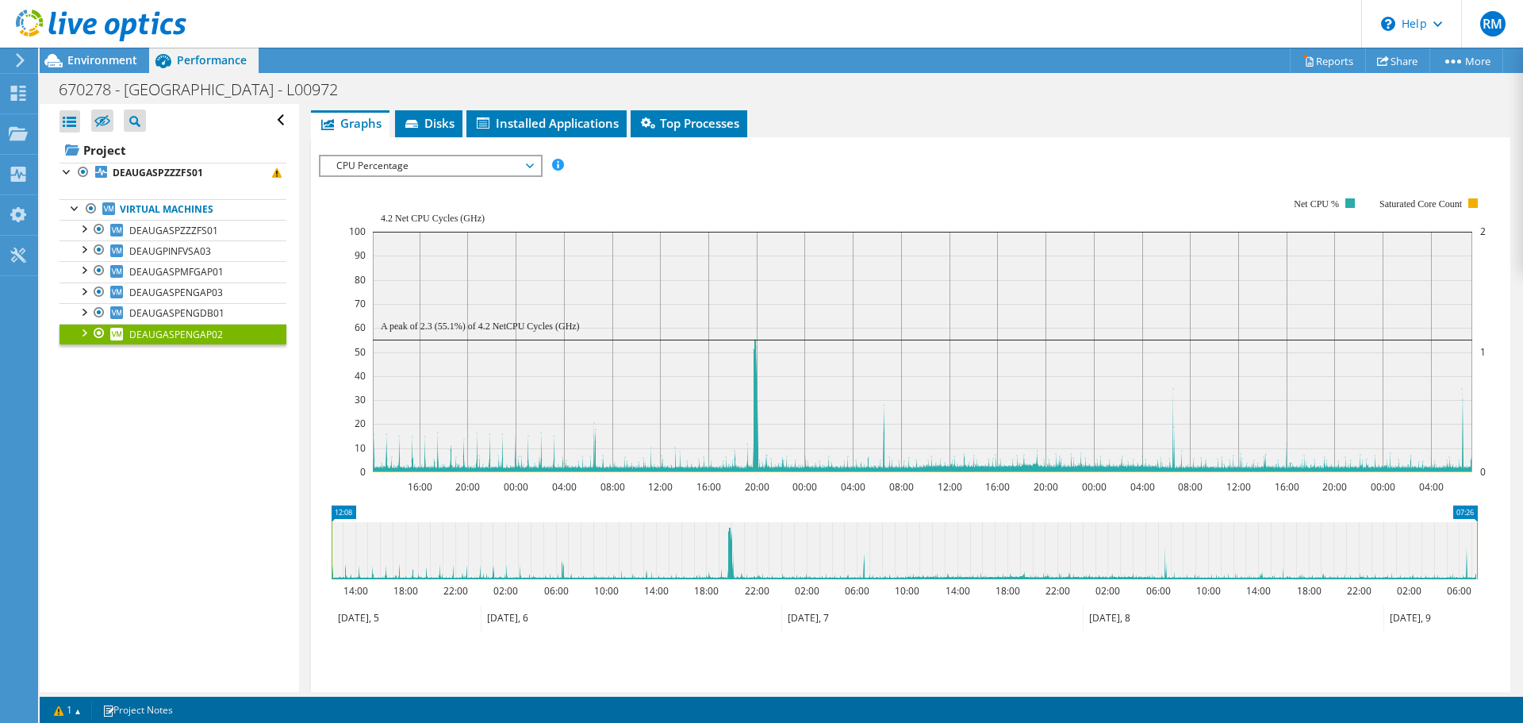
click at [529, 163] on span "CPU Percentage" at bounding box center [430, 165] width 204 height 19
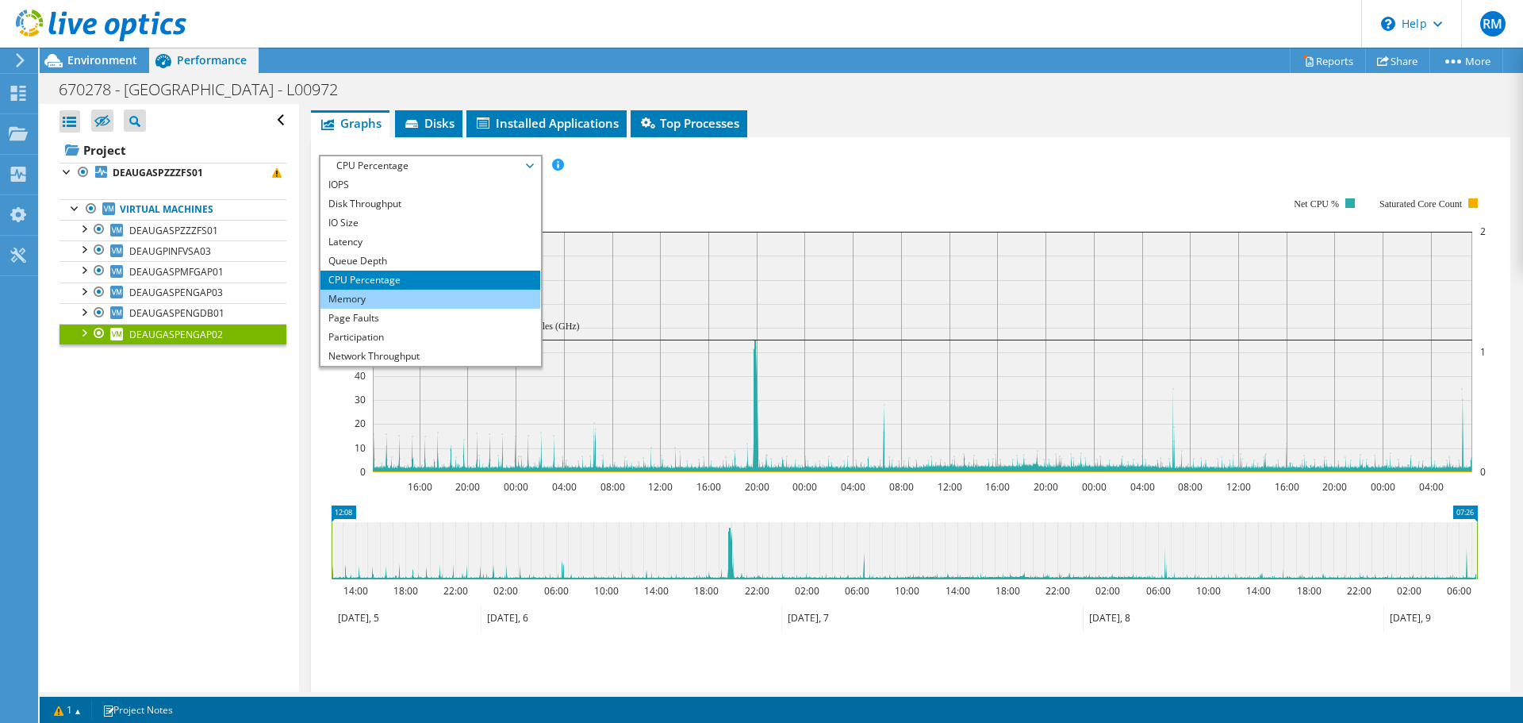
click at [365, 293] on li "Memory" at bounding box center [430, 298] width 220 height 19
